Goal: Task Accomplishment & Management: Manage account settings

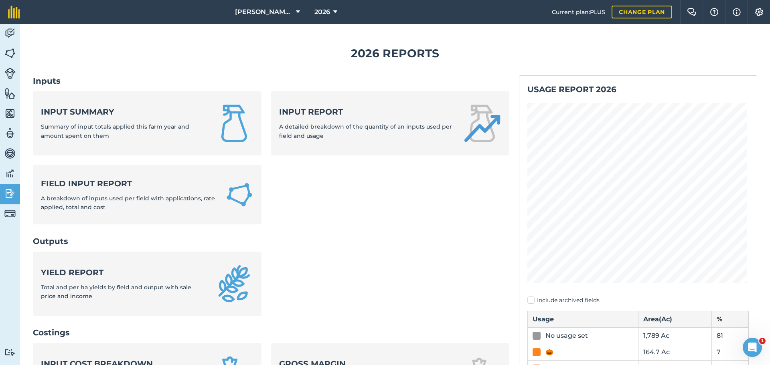
scroll to position [267, 0]
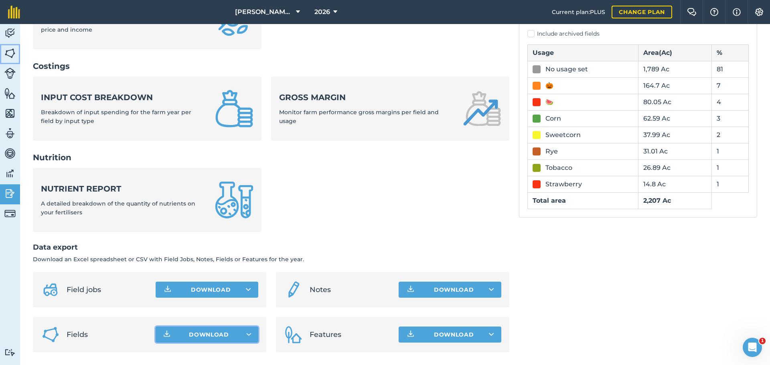
click at [10, 54] on img at bounding box center [9, 53] width 11 height 12
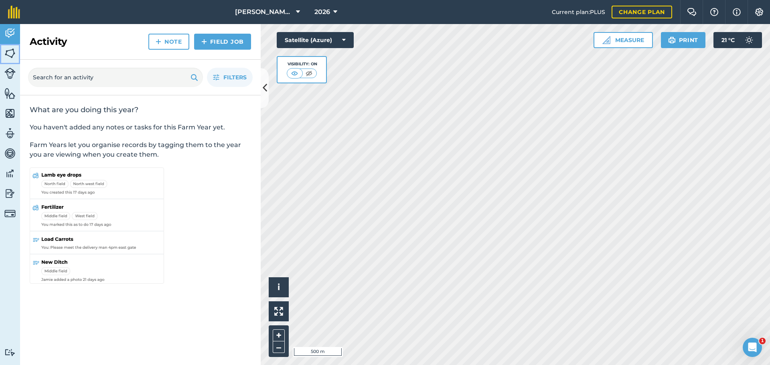
click at [11, 56] on img at bounding box center [9, 53] width 11 height 12
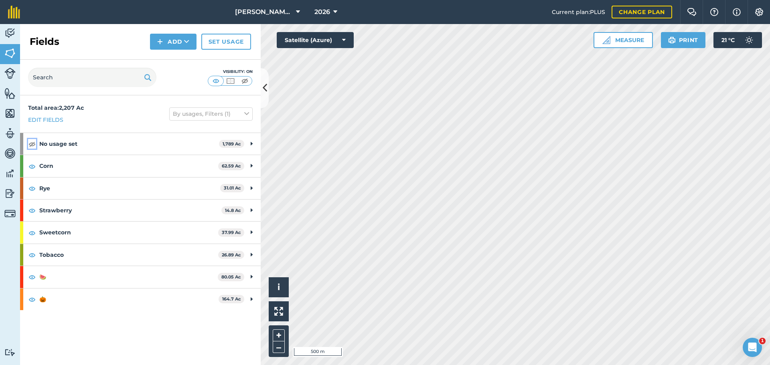
drag, startPoint x: 33, startPoint y: 142, endPoint x: 132, endPoint y: 136, distance: 99.2
click at [32, 142] on img at bounding box center [31, 144] width 7 height 10
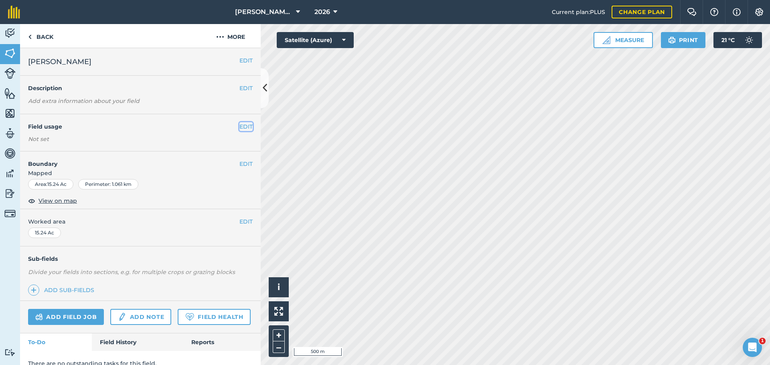
click at [243, 126] on button "EDIT" at bounding box center [245, 126] width 13 height 9
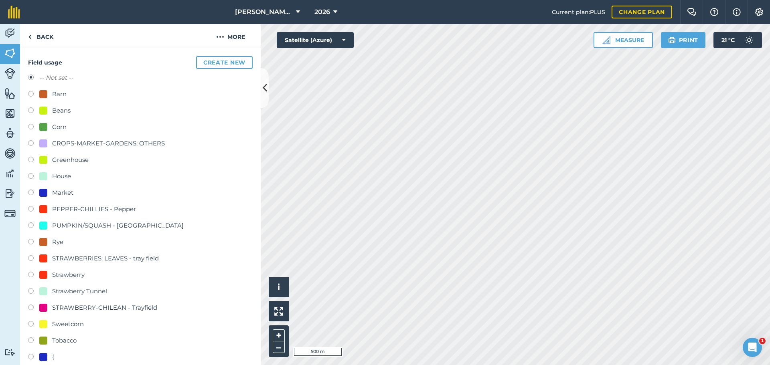
scroll to position [160, 0]
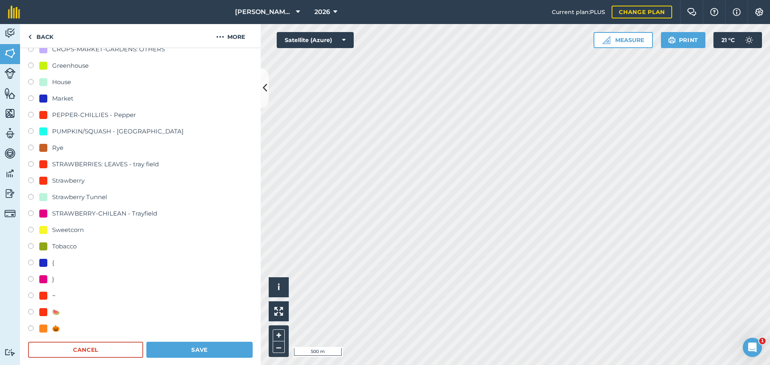
click at [32, 182] on label at bounding box center [33, 182] width 11 height 8
radio input "true"
radio input "false"
click at [183, 348] on button "Save" at bounding box center [199, 350] width 106 height 16
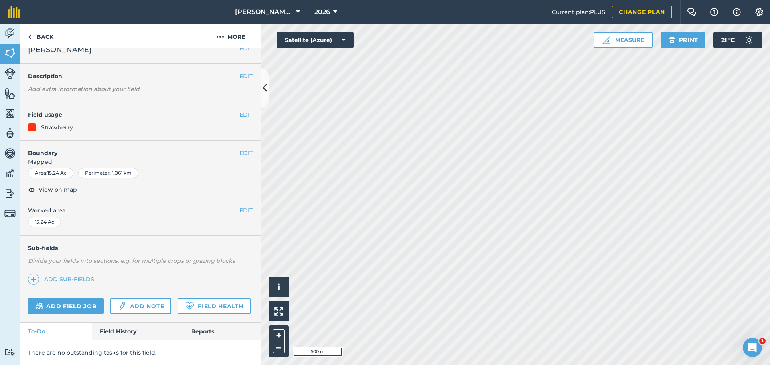
scroll to position [34, 0]
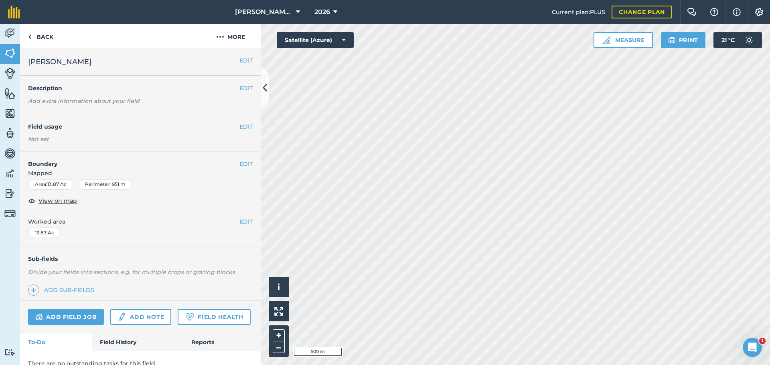
click at [241, 121] on div "EDIT Field usage Not set" at bounding box center [140, 132] width 241 height 37
click at [240, 124] on button "EDIT" at bounding box center [245, 126] width 13 height 9
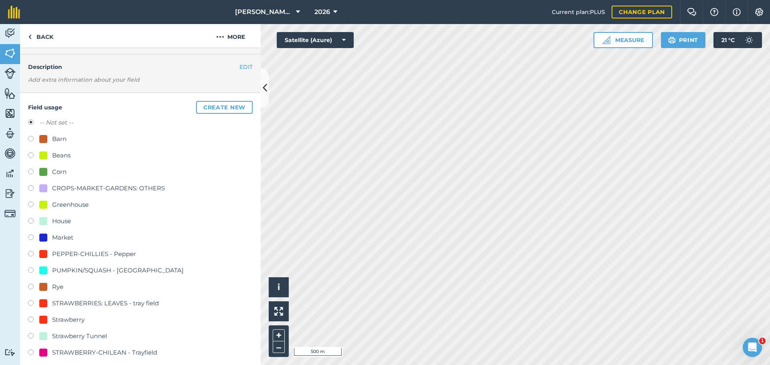
scroll to position [40, 0]
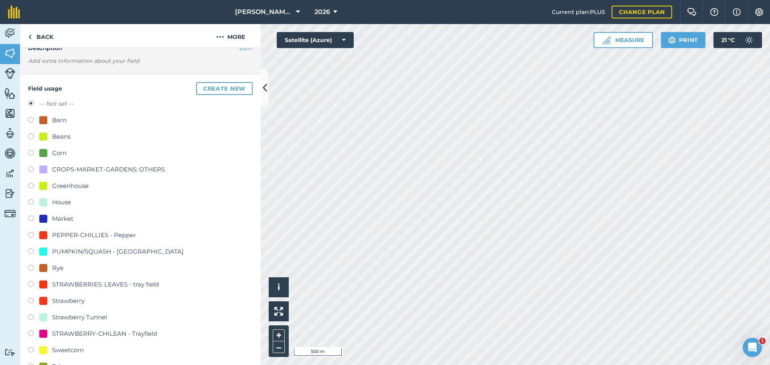
click at [28, 300] on div "Field usage Create new -- Not set -- Barn Beans Corn CROPS-MARKET-GARDENS: OTHE…" at bounding box center [140, 280] width 241 height 413
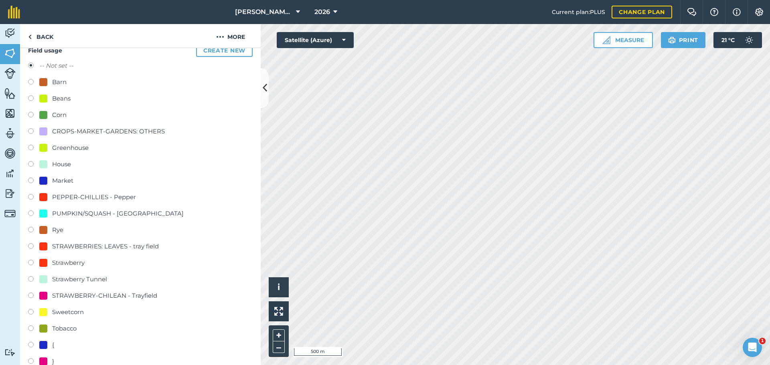
scroll to position [200, 0]
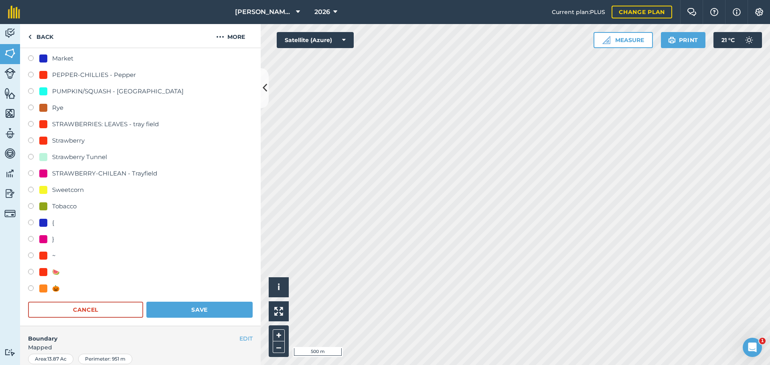
click at [26, 139] on div "Field usage Create new -- Not set -- Barn Beans Corn CROPS-MARKET-GARDENS: OTHE…" at bounding box center [140, 120] width 241 height 413
click at [31, 142] on label at bounding box center [33, 142] width 11 height 8
radio input "true"
radio input "false"
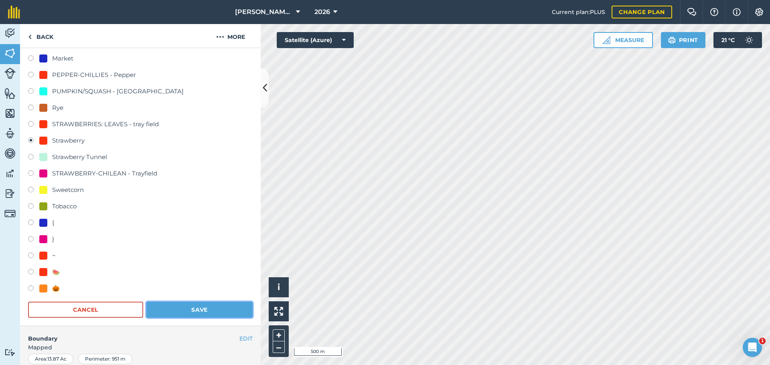
click at [163, 311] on button "Save" at bounding box center [199, 310] width 106 height 16
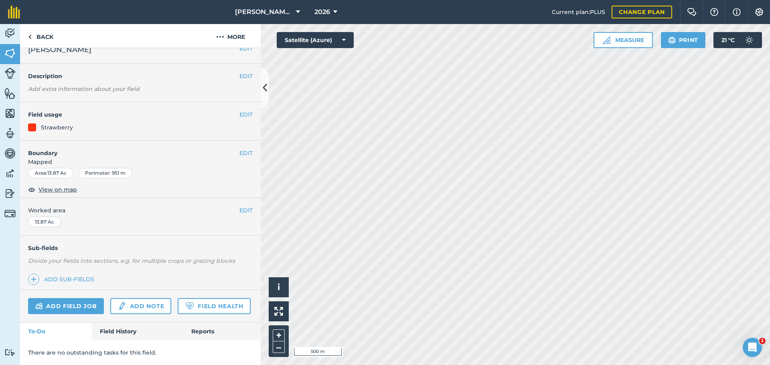
scroll to position [34, 0]
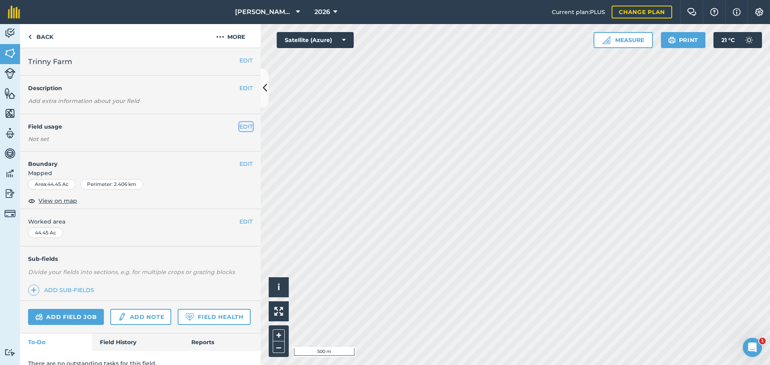
click at [239, 127] on button "EDIT" at bounding box center [245, 126] width 13 height 9
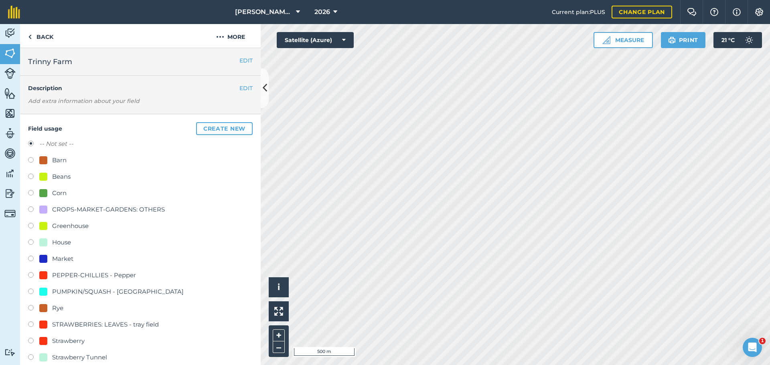
click at [32, 192] on label at bounding box center [33, 194] width 11 height 8
radio input "true"
radio input "false"
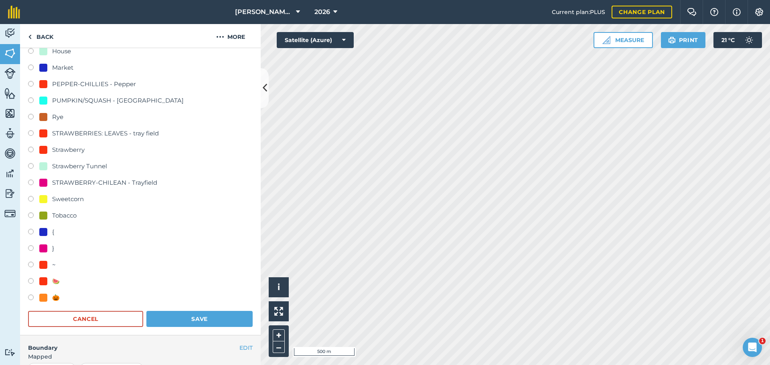
scroll to position [241, 0]
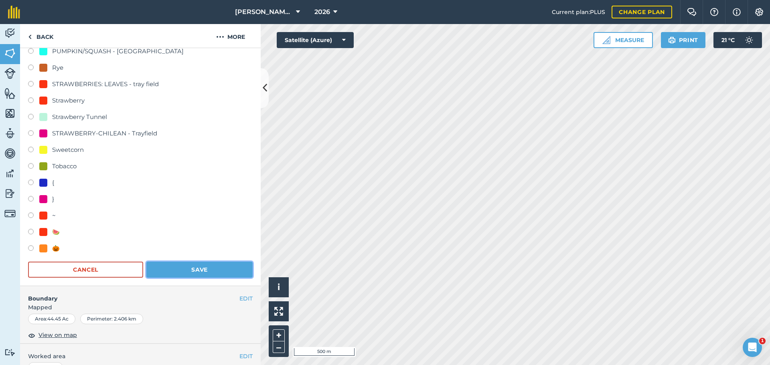
click at [188, 273] on button "Save" at bounding box center [199, 270] width 106 height 16
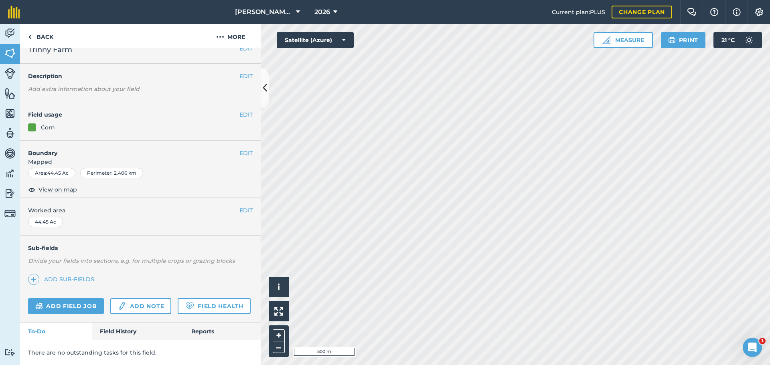
scroll to position [34, 0]
click at [43, 34] on link "Back" at bounding box center [40, 36] width 41 height 24
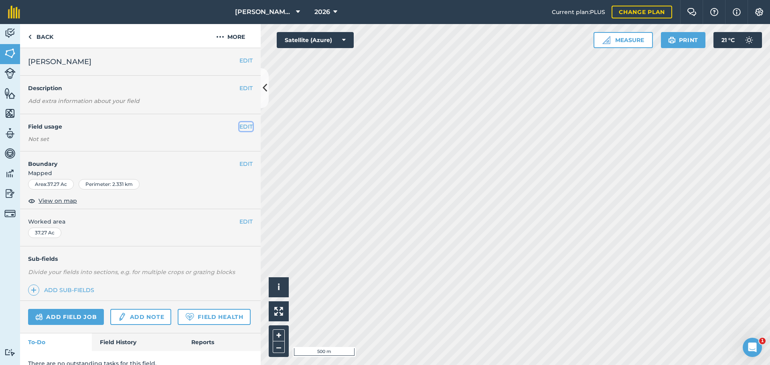
click at [239, 128] on button "EDIT" at bounding box center [245, 126] width 13 height 9
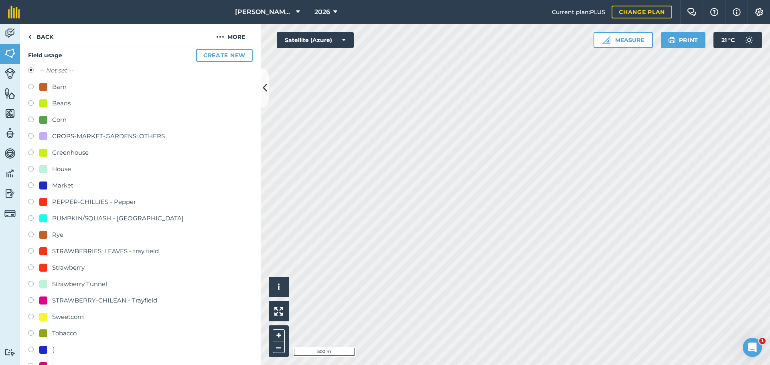
scroll to position [120, 0]
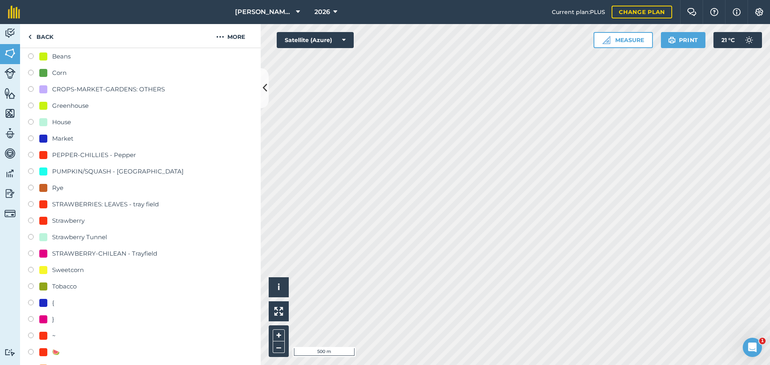
click at [34, 187] on label at bounding box center [33, 189] width 11 height 8
radio input "true"
radio input "false"
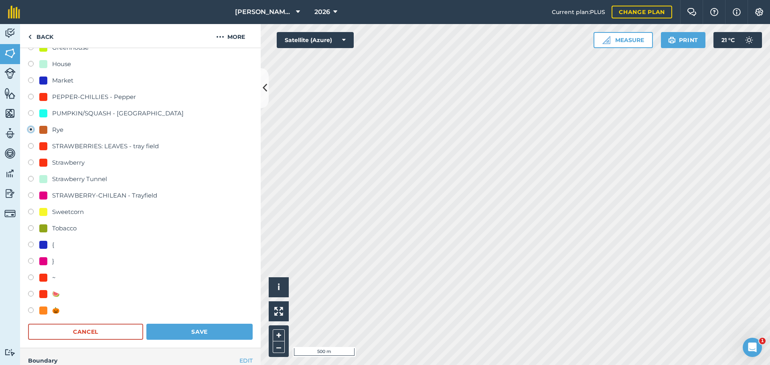
scroll to position [241, 0]
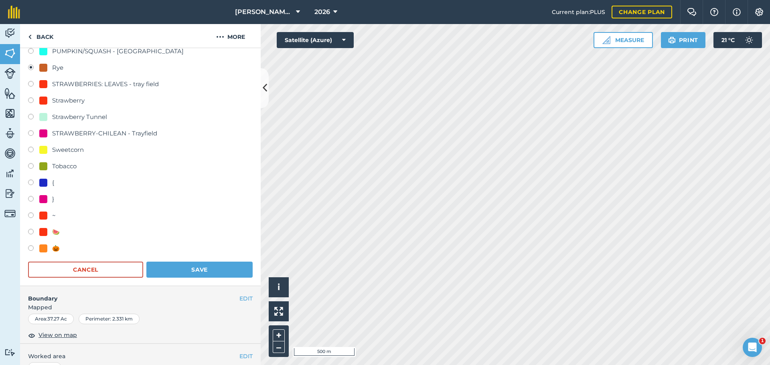
click at [192, 260] on form "-- Not set -- Barn Beans Corn CROPS-MARKET-GARDENS: OTHERS Greenhouse House Mar…" at bounding box center [140, 88] width 225 height 379
click at [195, 265] on button "Save" at bounding box center [199, 270] width 106 height 16
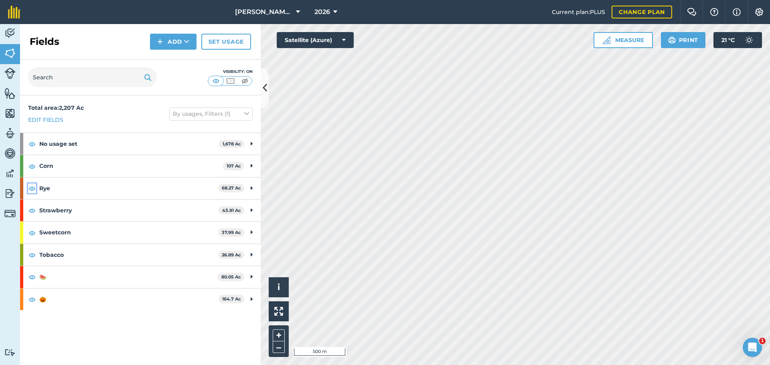
click at [32, 187] on img at bounding box center [31, 189] width 7 height 10
click at [31, 186] on img at bounding box center [31, 189] width 7 height 10
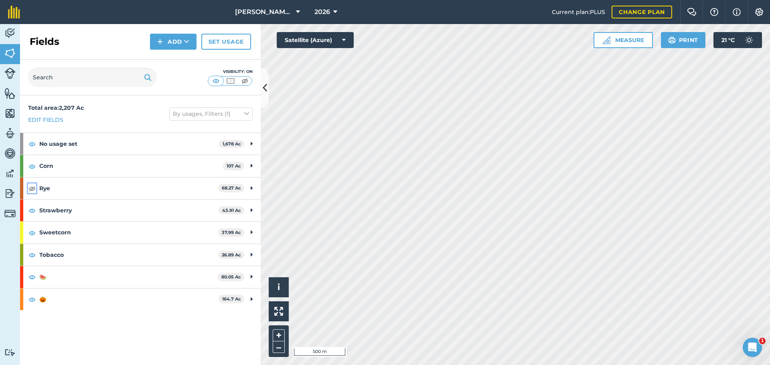
click at [31, 186] on img at bounding box center [31, 189] width 7 height 10
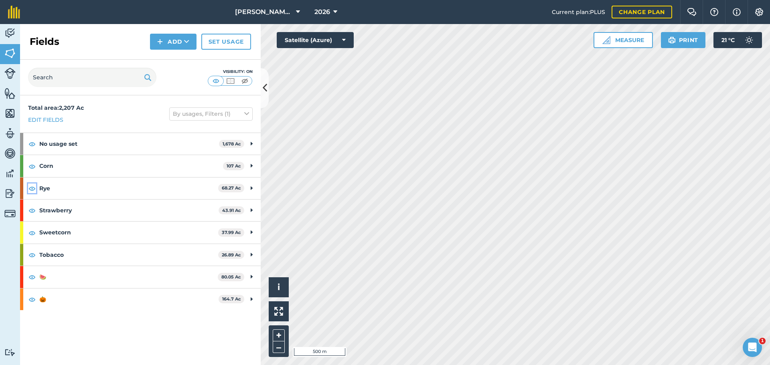
click at [31, 186] on img at bounding box center [31, 189] width 7 height 10
